Goal: Information Seeking & Learning: Learn about a topic

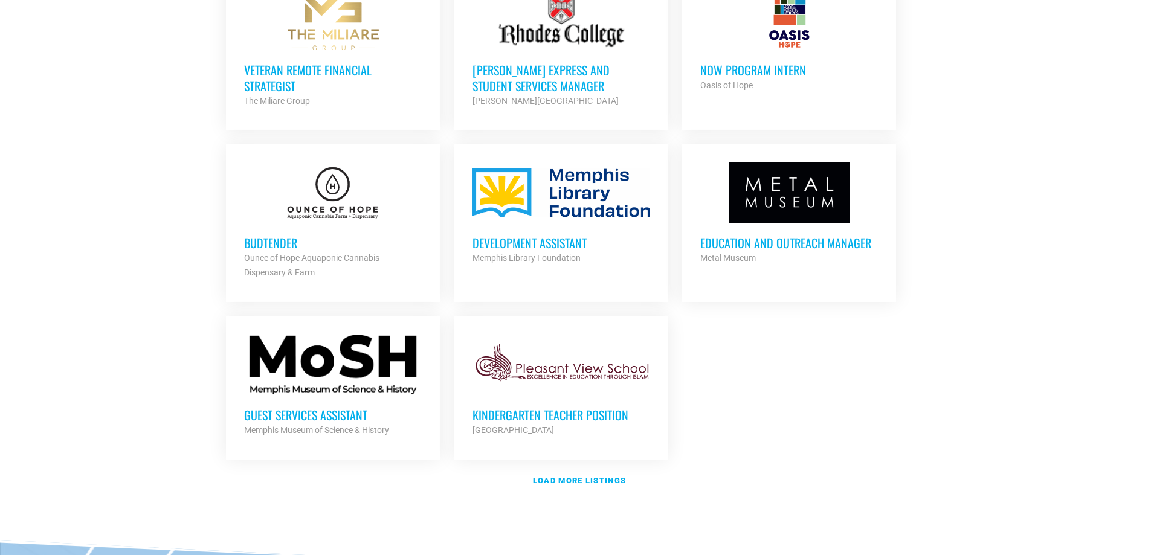
scroll to position [1269, 0]
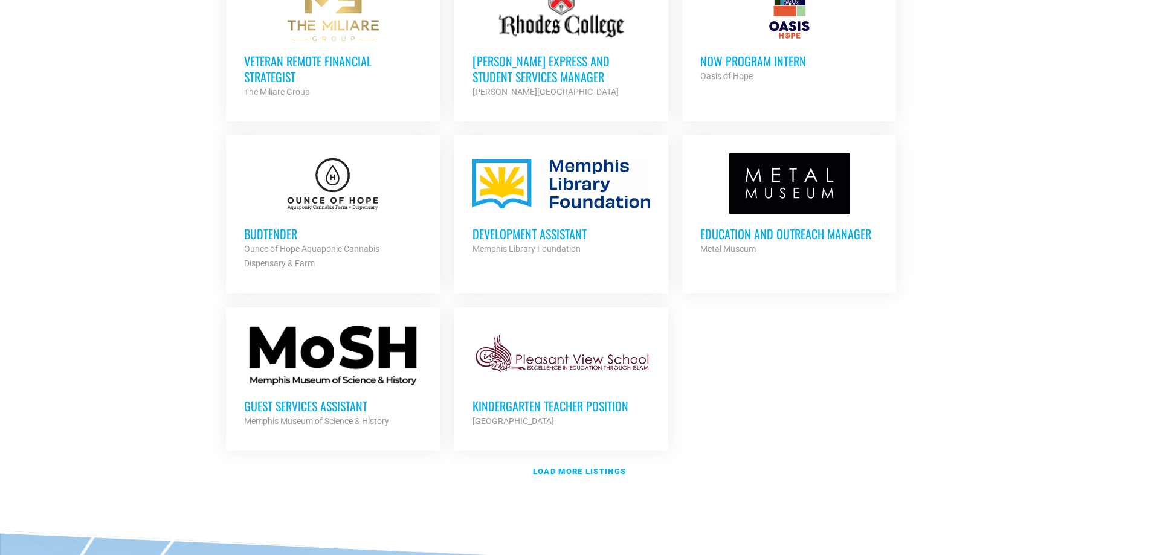
click at [288, 400] on h3 "Guest Services Assistant" at bounding box center [333, 406] width 178 height 16
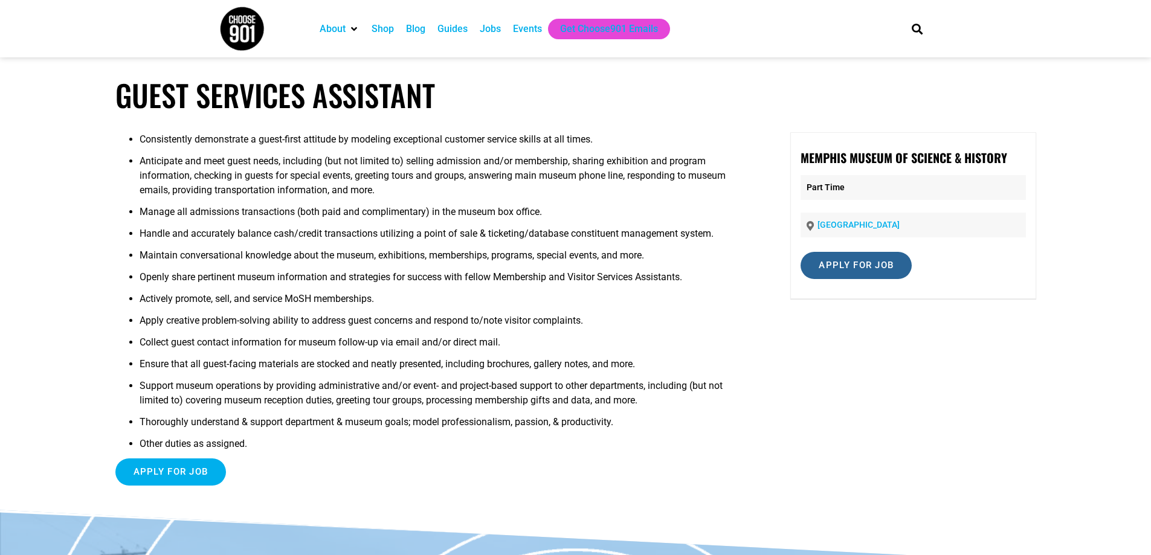
click at [813, 265] on input "Apply for job" at bounding box center [855, 265] width 111 height 27
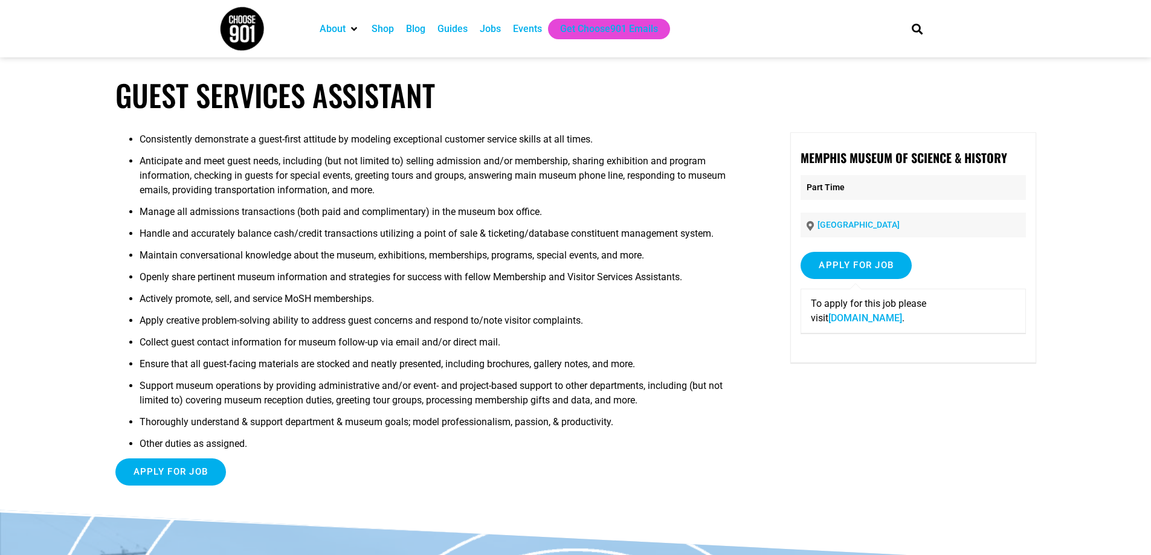
click at [846, 317] on link "moshmemphis.com" at bounding box center [865, 317] width 74 height 11
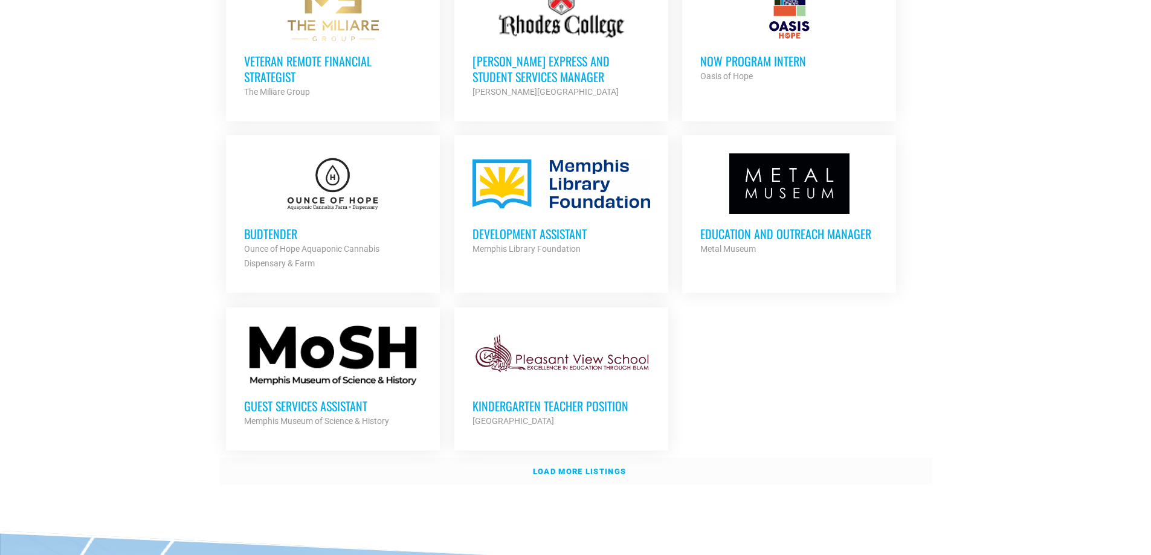
click at [547, 469] on strong "Load more listings" at bounding box center [579, 471] width 93 height 9
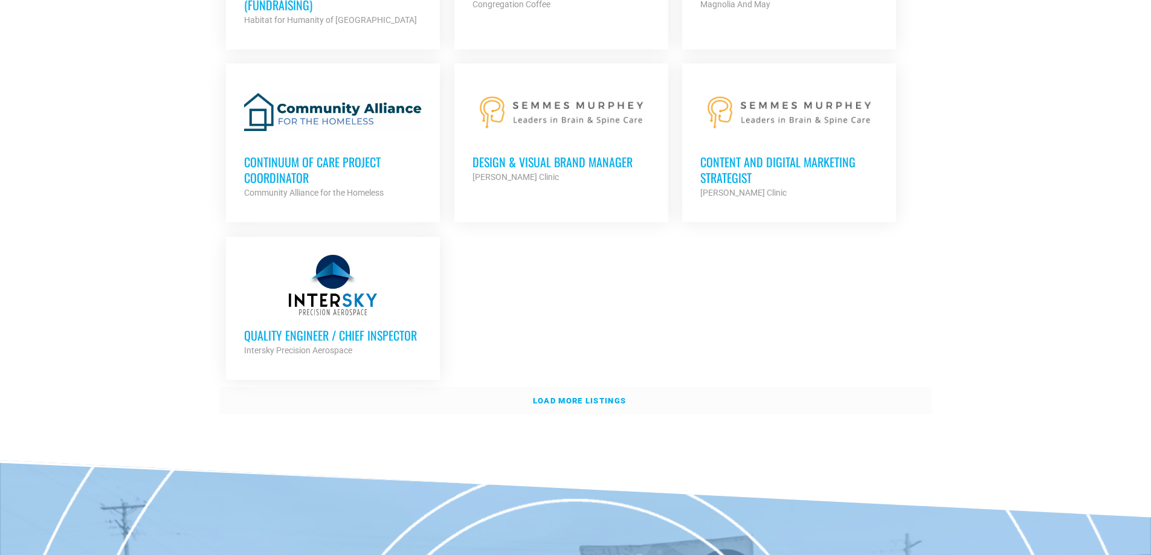
scroll to position [2598, 0]
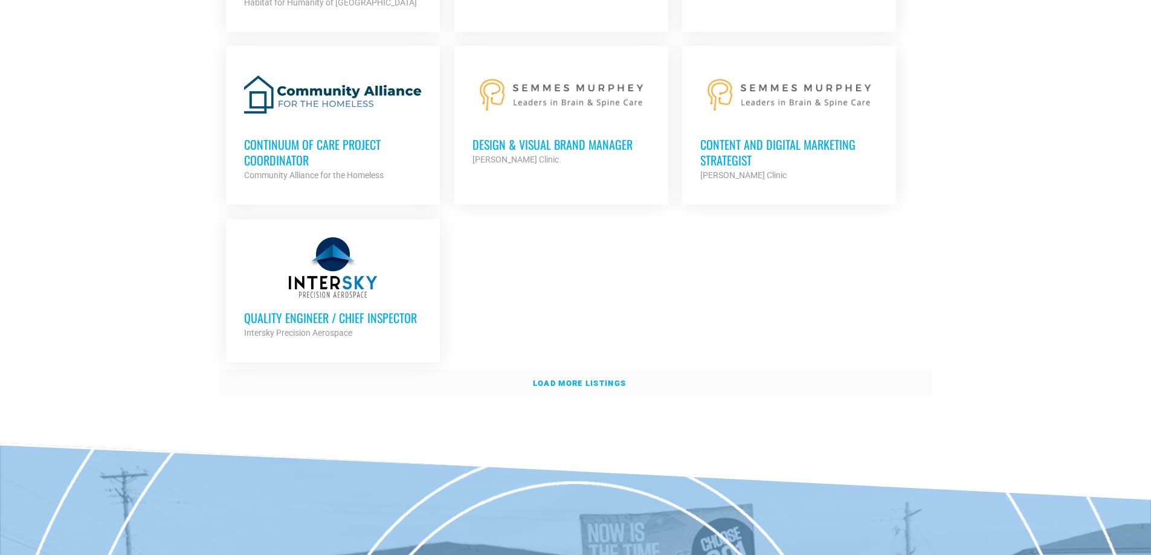
click at [567, 379] on strong "Load more listings" at bounding box center [579, 383] width 93 height 9
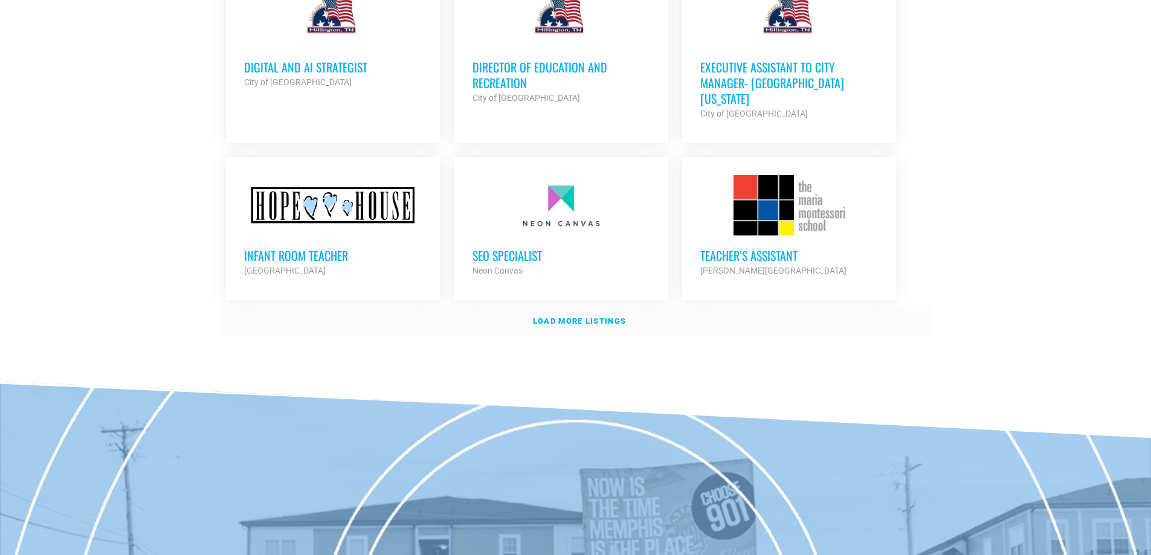
scroll to position [3745, 0]
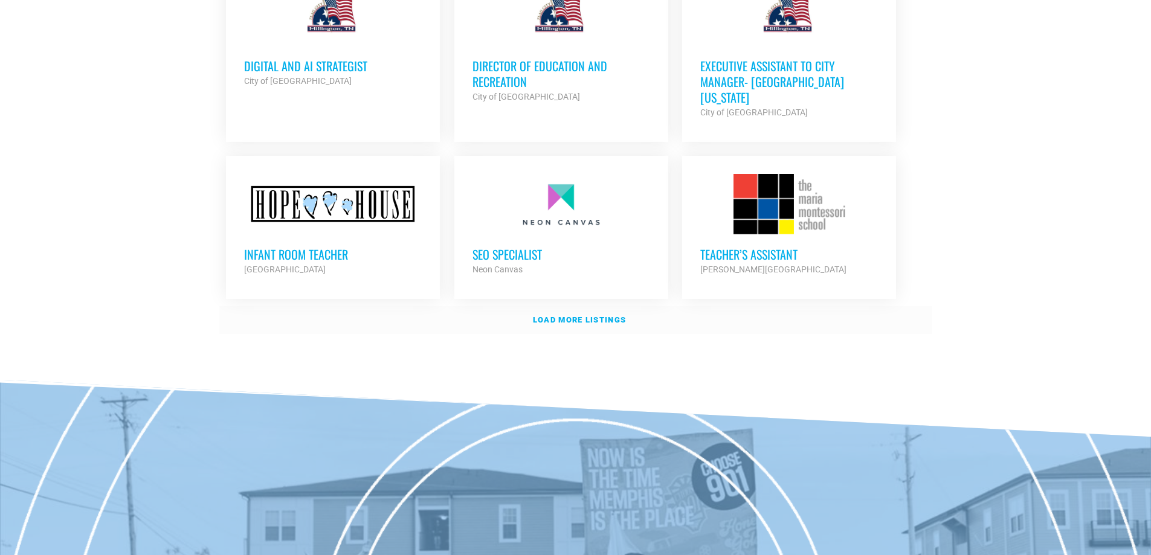
click at [565, 315] on strong "Load more listings" at bounding box center [579, 319] width 93 height 9
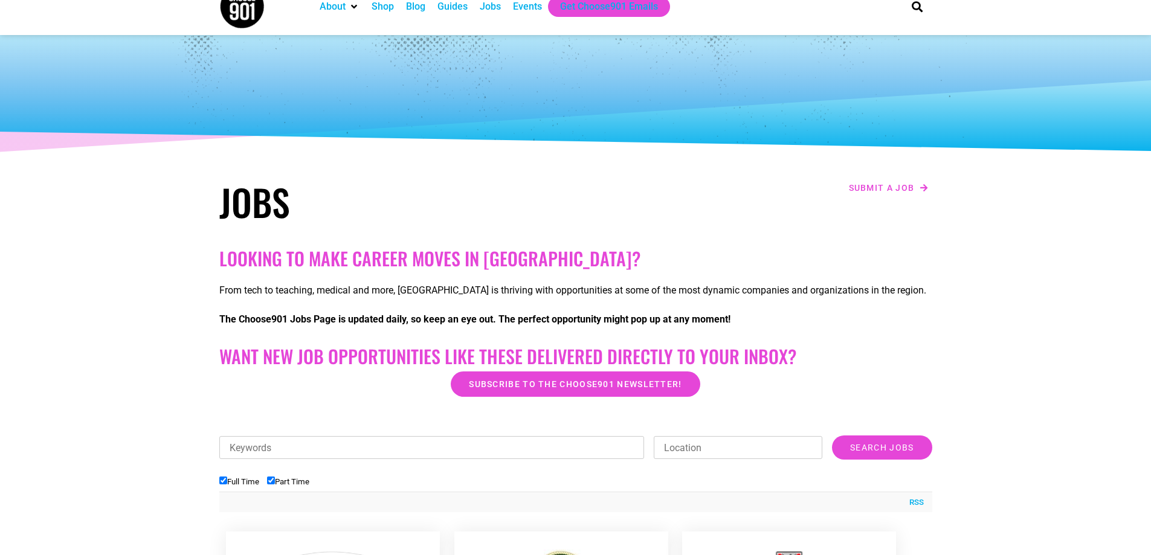
scroll to position [0, 0]
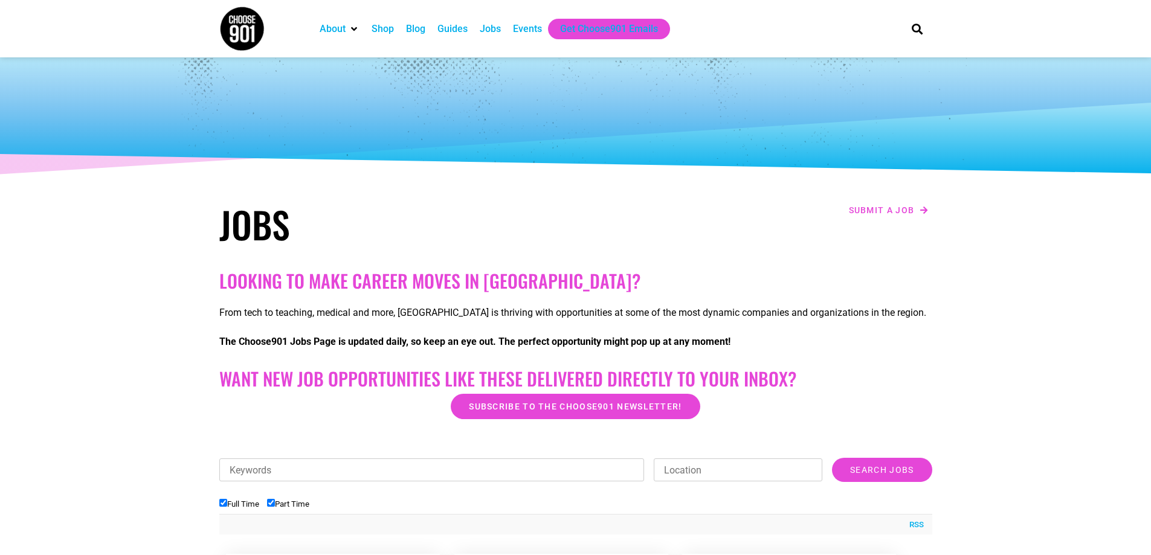
click at [388, 25] on div "Shop" at bounding box center [383, 29] width 22 height 14
click at [225, 24] on img at bounding box center [241, 28] width 45 height 45
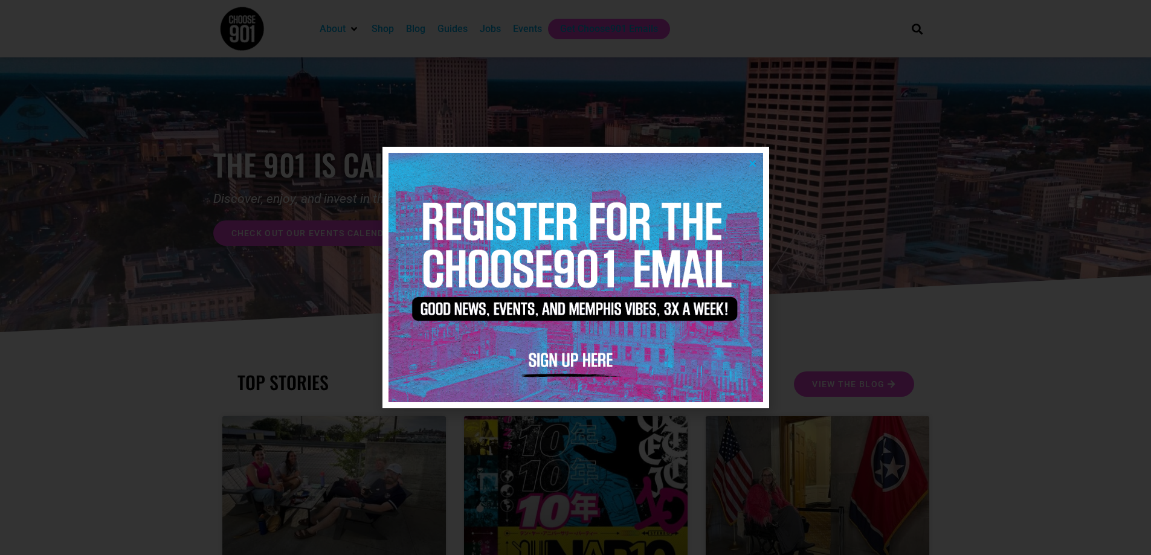
click at [748, 161] on icon "Close" at bounding box center [752, 163] width 9 height 9
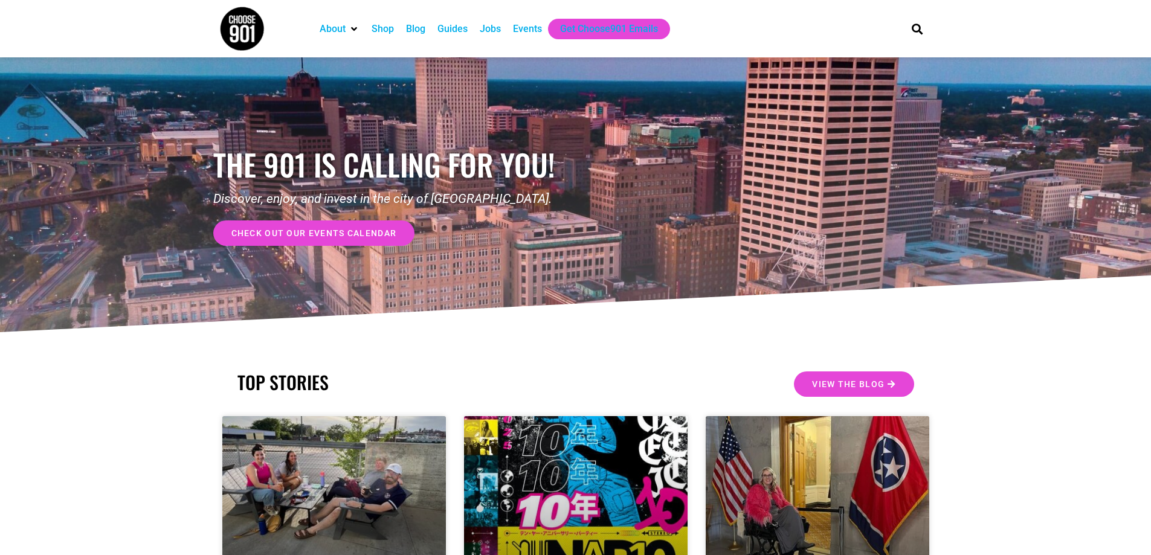
click at [395, 231] on span "check out our events calendar" at bounding box center [314, 233] width 166 height 8
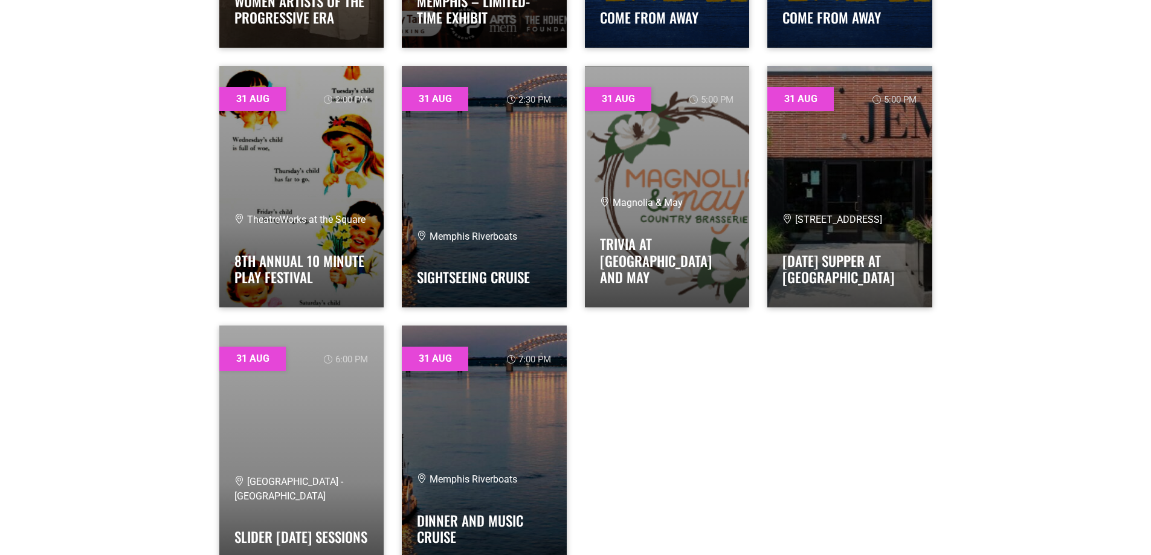
scroll to position [20934, 0]
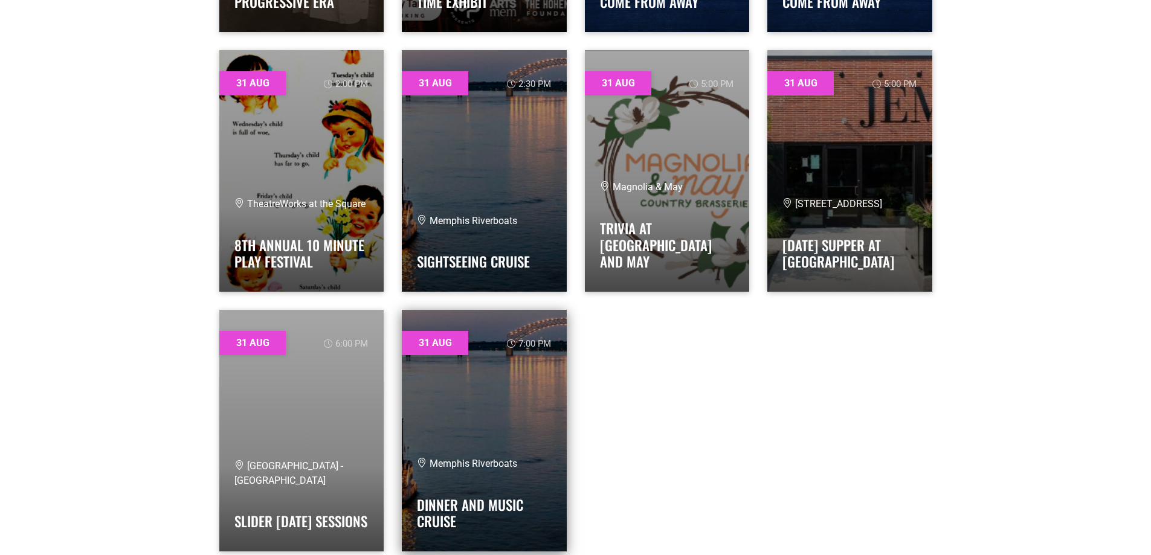
click at [540, 388] on link at bounding box center [484, 431] width 165 height 242
